Goal: Information Seeking & Learning: Learn about a topic

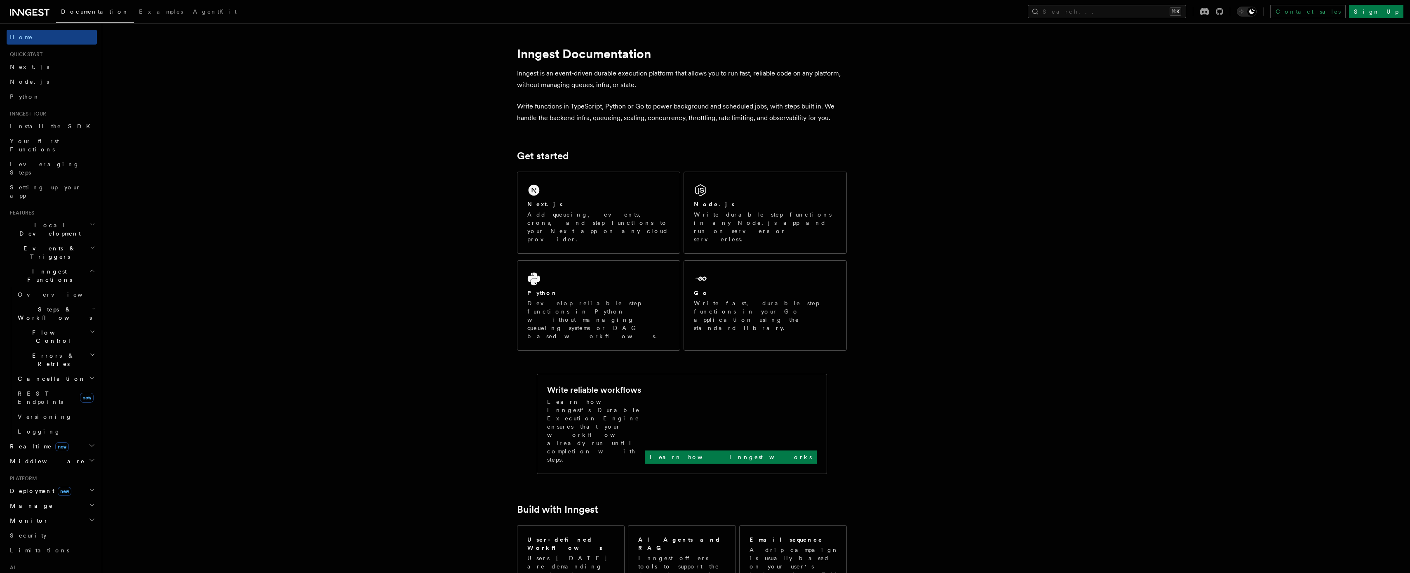
click at [80, 439] on h2 "Realtime new" at bounding box center [52, 446] width 90 height 15
click at [74, 386] on link "REST Endpoints new" at bounding box center [55, 397] width 82 height 23
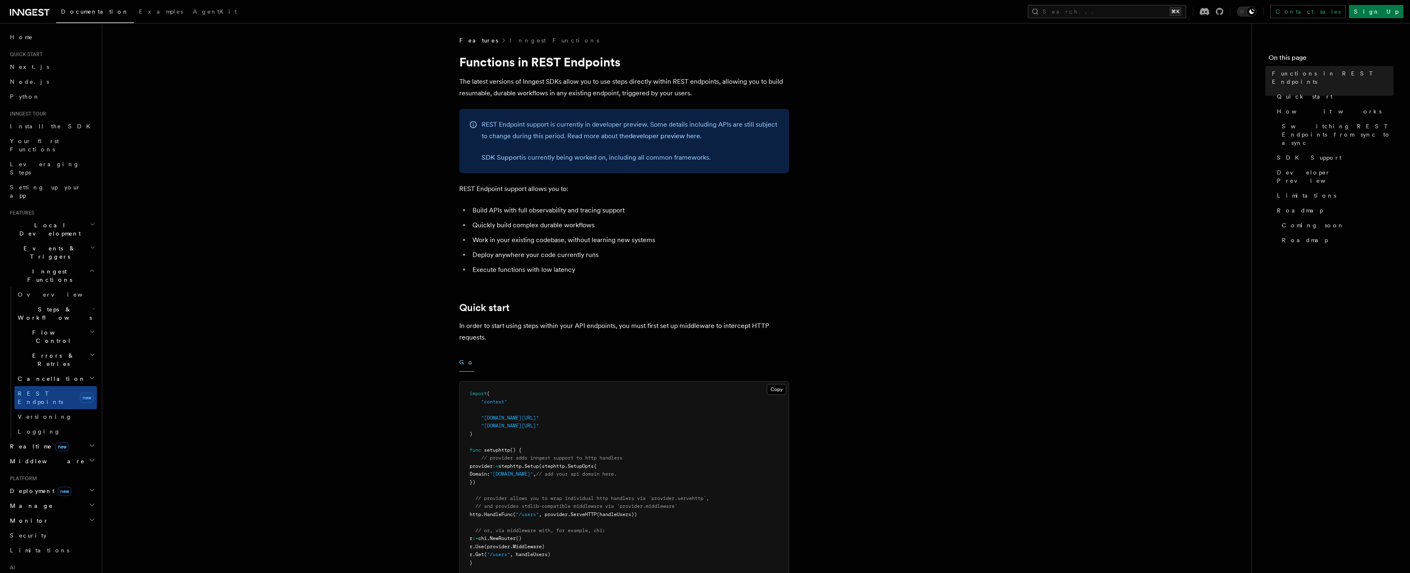
click at [69, 371] on h2 "Cancellation" at bounding box center [55, 378] width 82 height 15
click at [67, 348] on h2 "Errors & Retries" at bounding box center [55, 359] width 82 height 23
click at [67, 325] on h2 "Flow Control" at bounding box center [55, 336] width 82 height 23
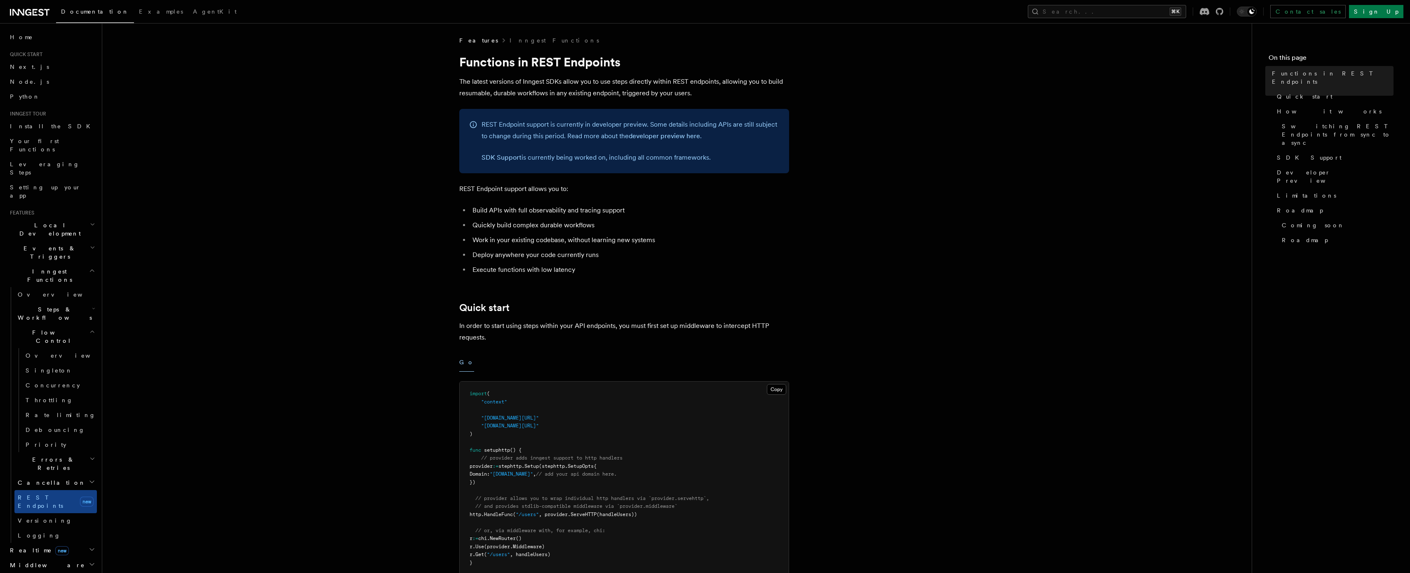
click at [67, 325] on h2 "Flow Control" at bounding box center [55, 336] width 82 height 23
click at [64, 305] on span "Steps & Workflows" at bounding box center [53, 313] width 78 height 16
click at [64, 393] on link "AI Inference" at bounding box center [59, 404] width 75 height 23
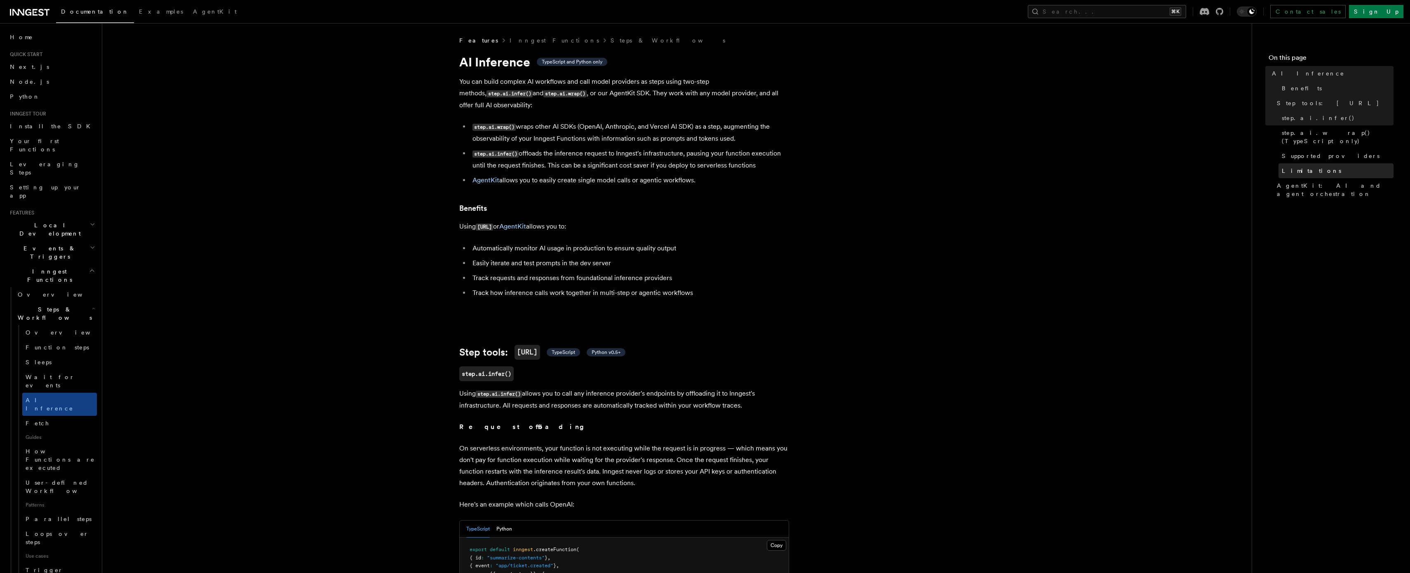
click at [1304, 167] on span "Limitations" at bounding box center [1311, 171] width 59 height 8
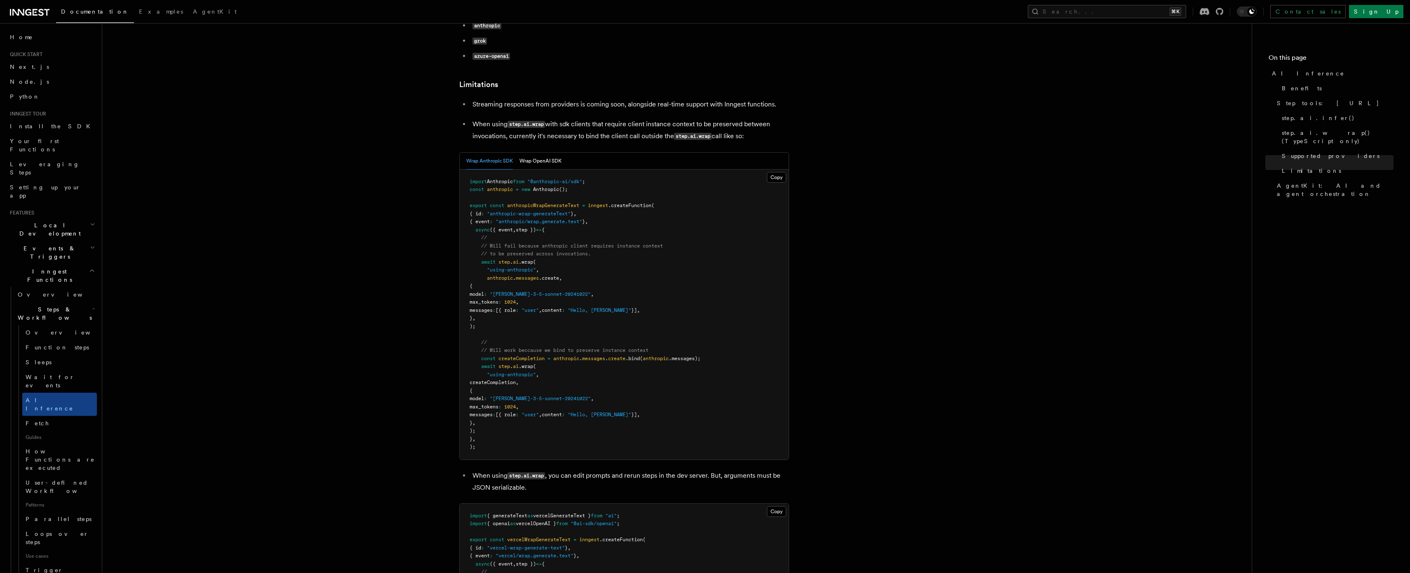
scroll to position [1202, 0]
